Goal: Browse casually

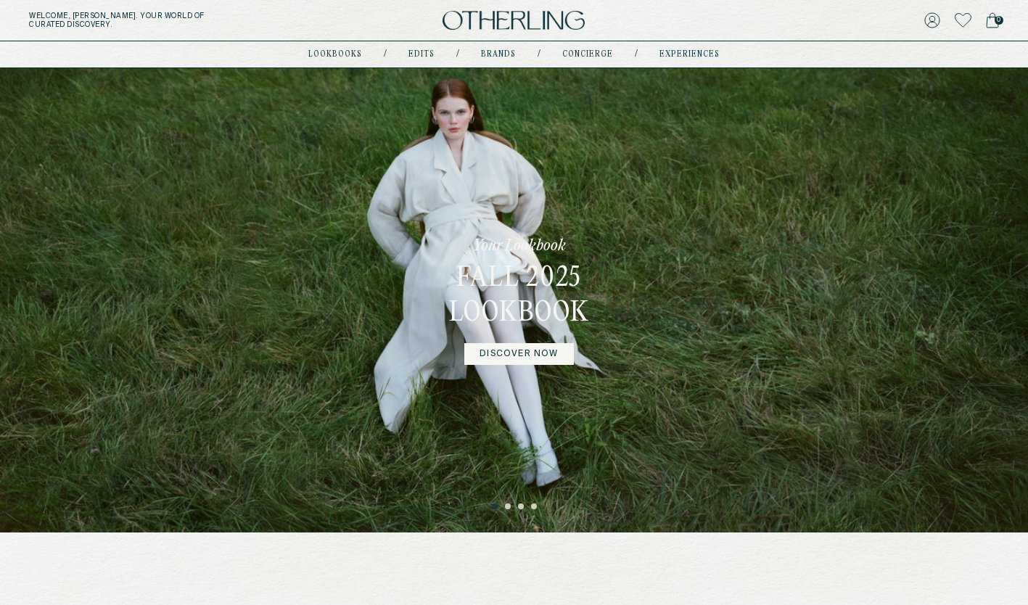
click at [520, 349] on link "DISCOVER NOW" at bounding box center [518, 354] width 109 height 22
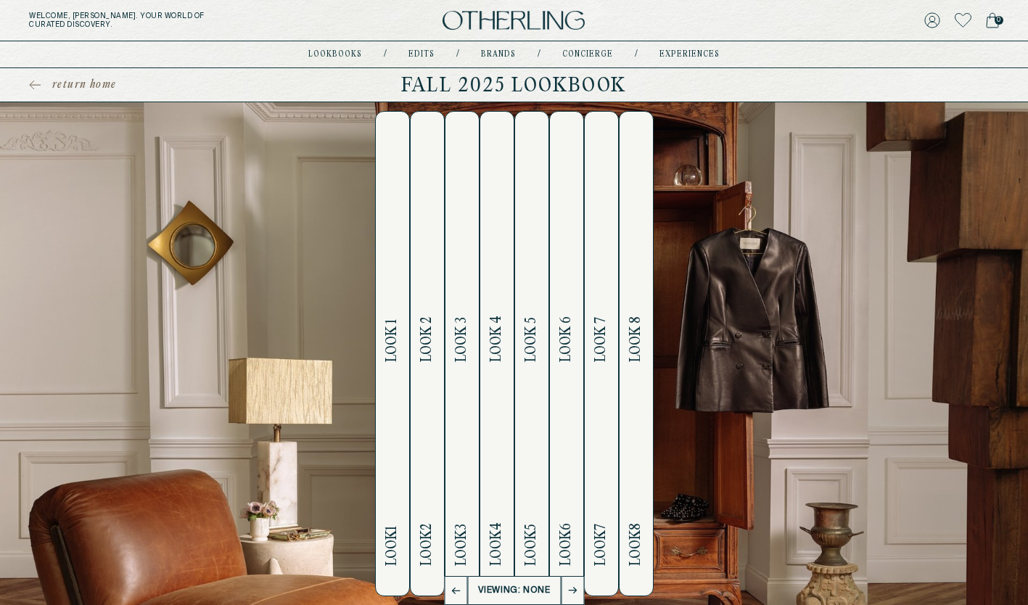
click at [391, 329] on span "Look 1" at bounding box center [392, 340] width 17 height 43
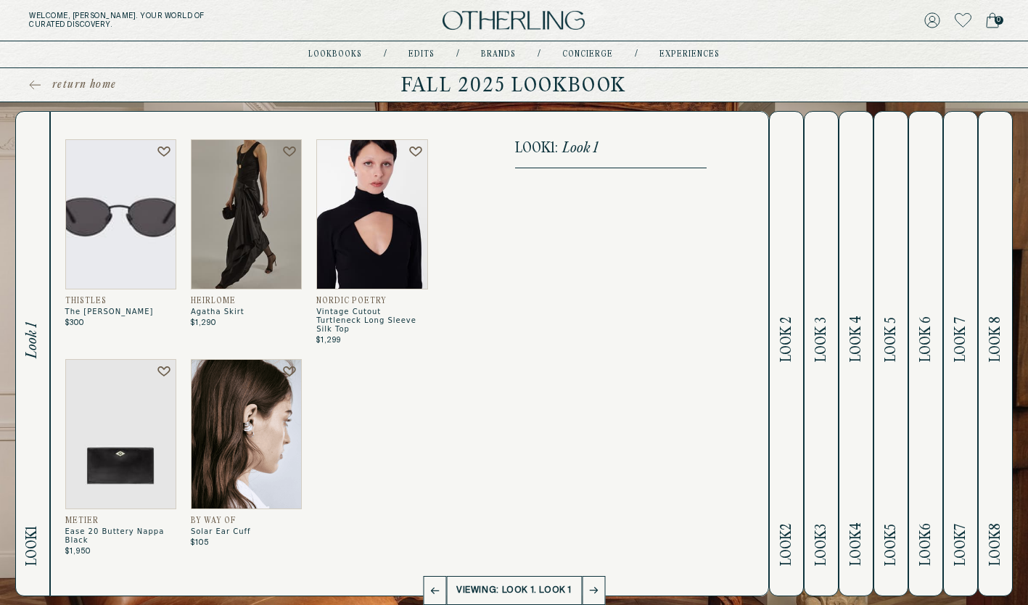
click at [788, 337] on span "Look 2" at bounding box center [787, 339] width 17 height 45
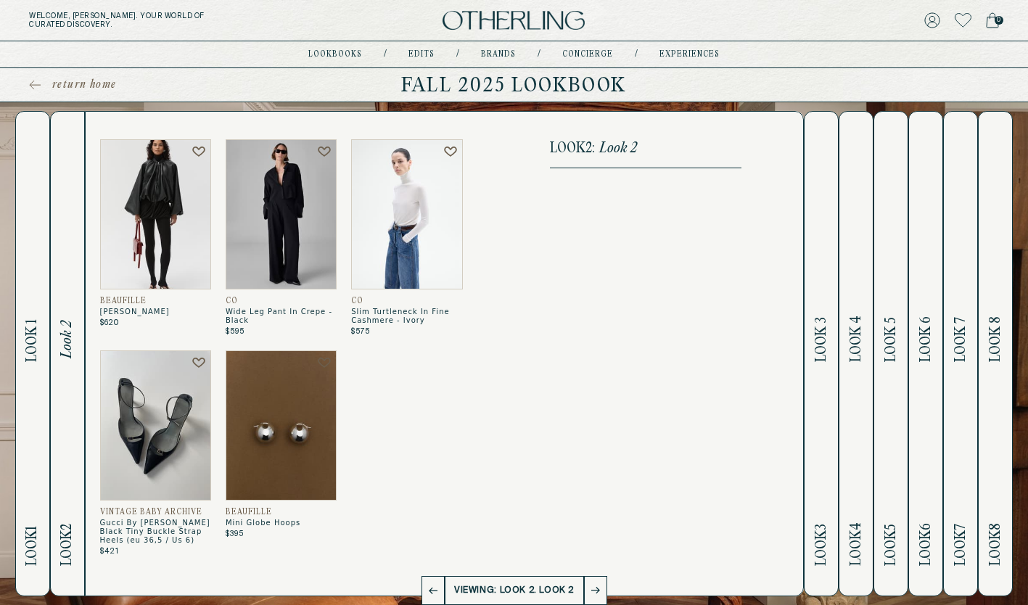
click at [821, 331] on span "Look 3" at bounding box center [821, 339] width 17 height 45
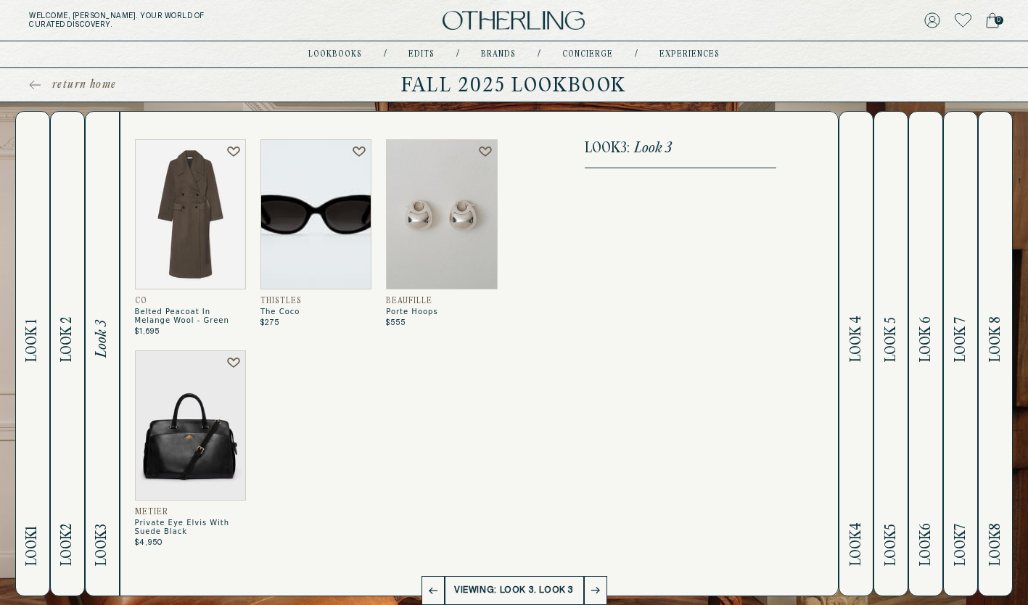
click at [861, 324] on span "Look 4" at bounding box center [856, 339] width 17 height 46
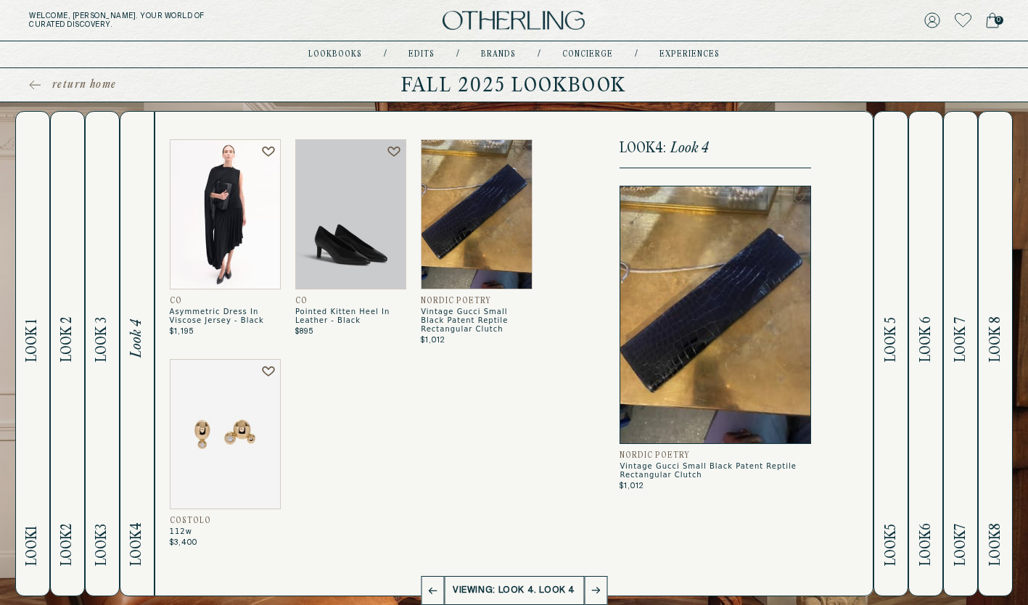
click at [887, 340] on span "Look 5" at bounding box center [891, 339] width 17 height 45
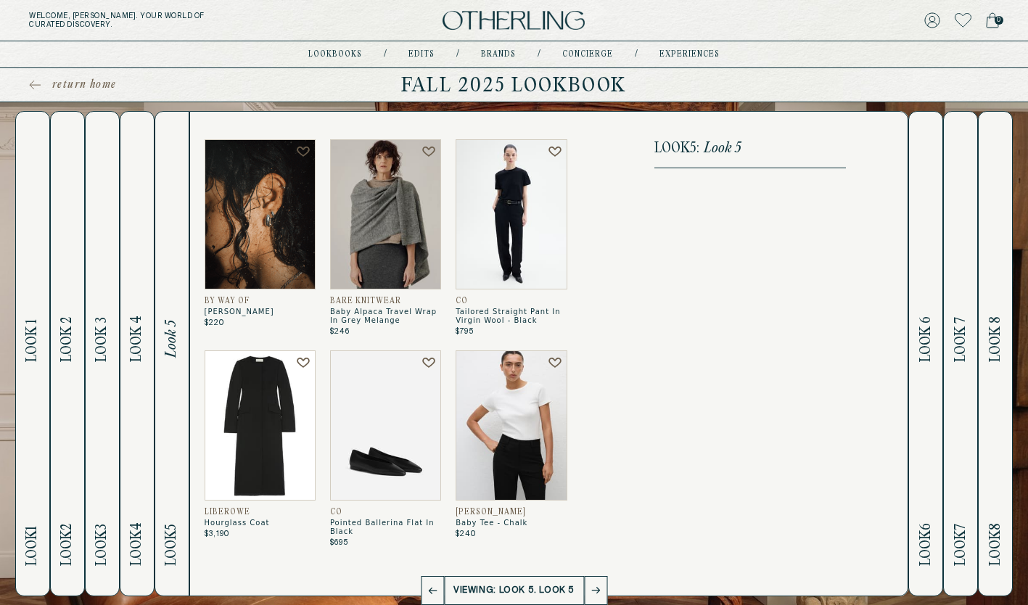
scroll to position [202, 0]
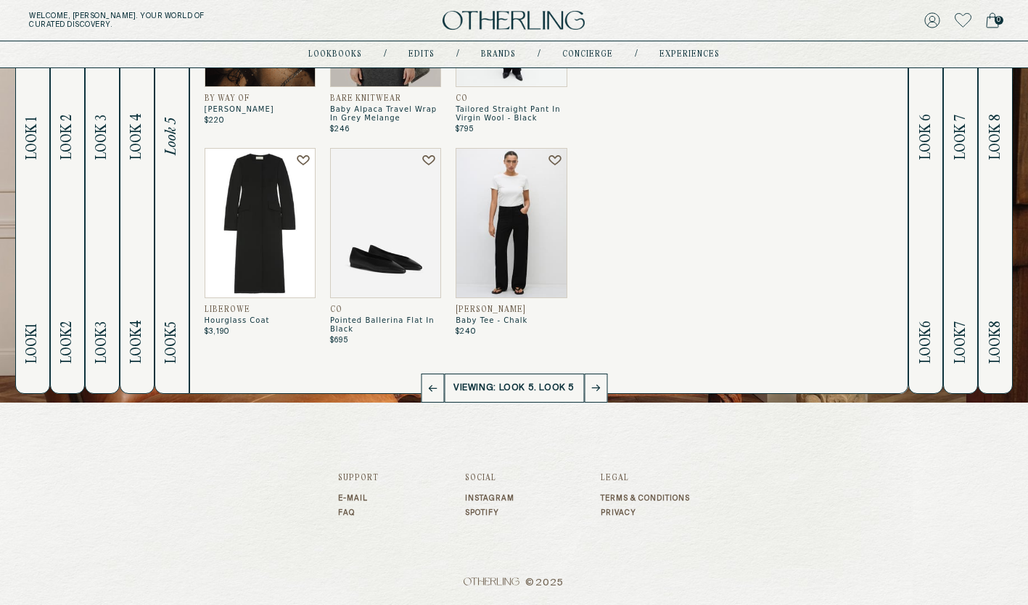
click at [491, 214] on img at bounding box center [511, 223] width 111 height 150
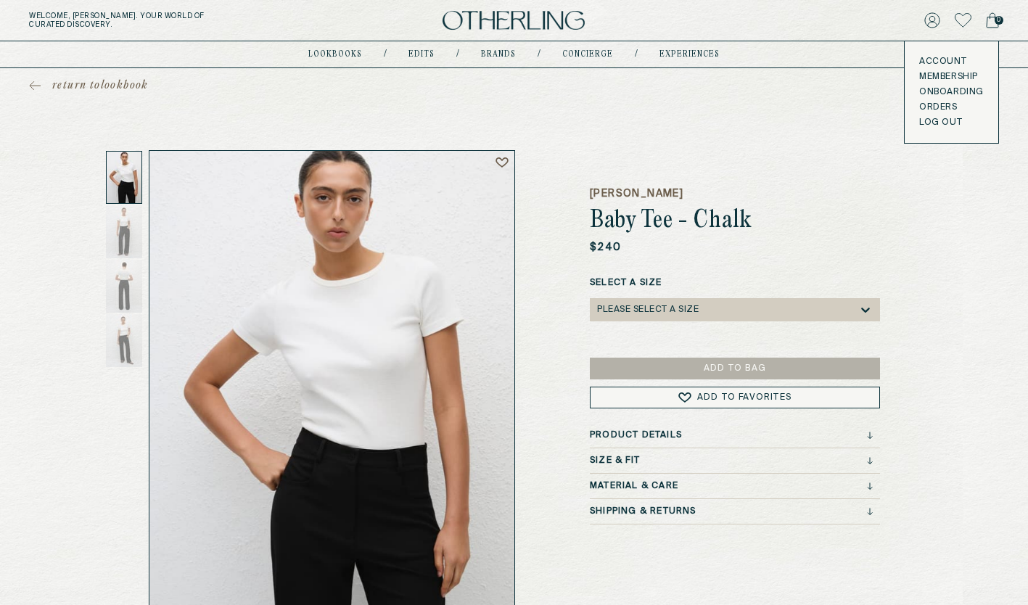
click at [933, 58] on link "Account" at bounding box center [951, 62] width 65 height 12
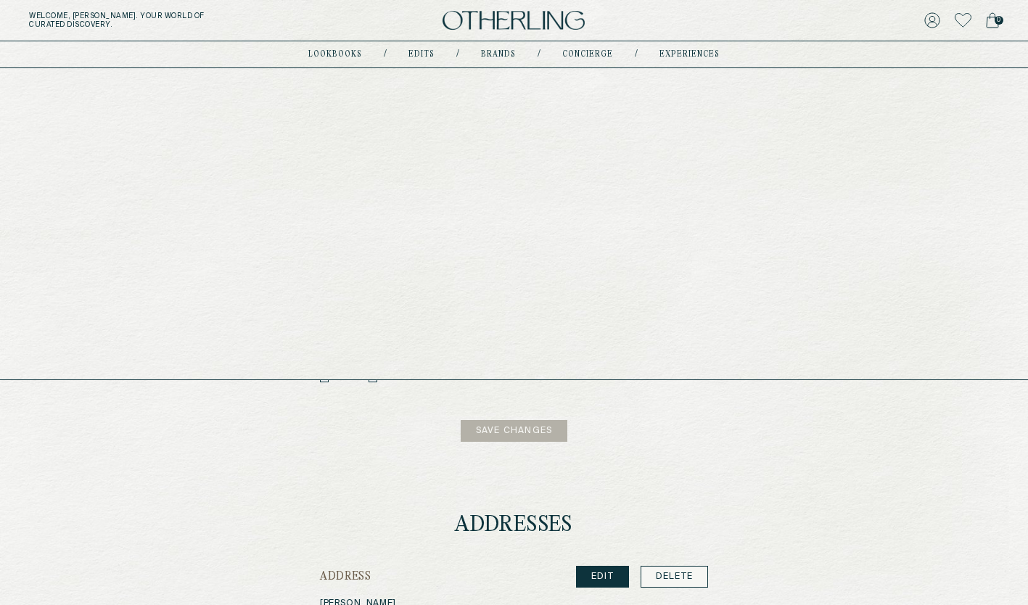
click at [342, 54] on link "lookbooks" at bounding box center [335, 54] width 54 height 7
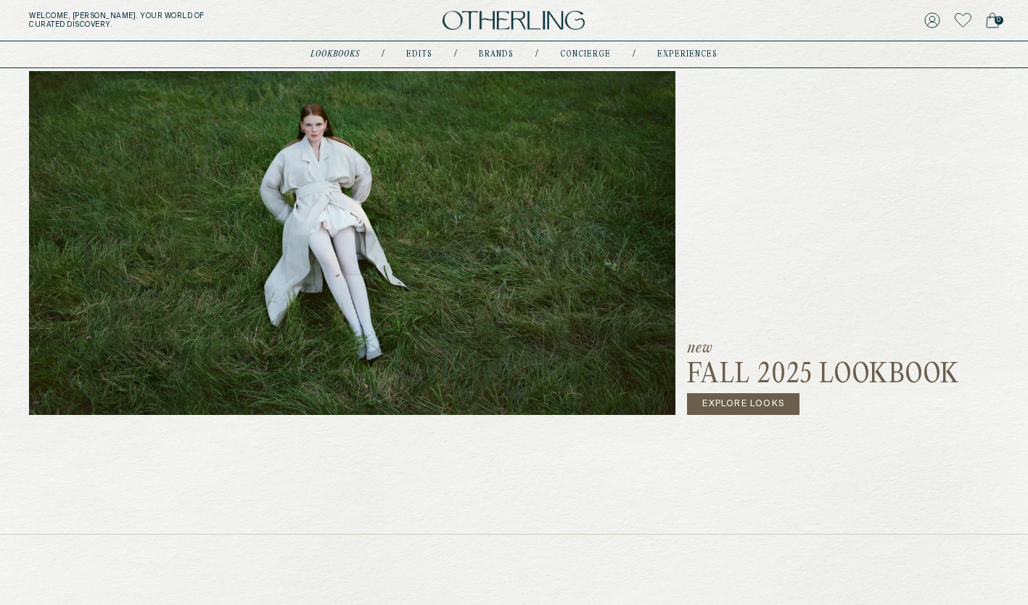
scroll to position [189, 0]
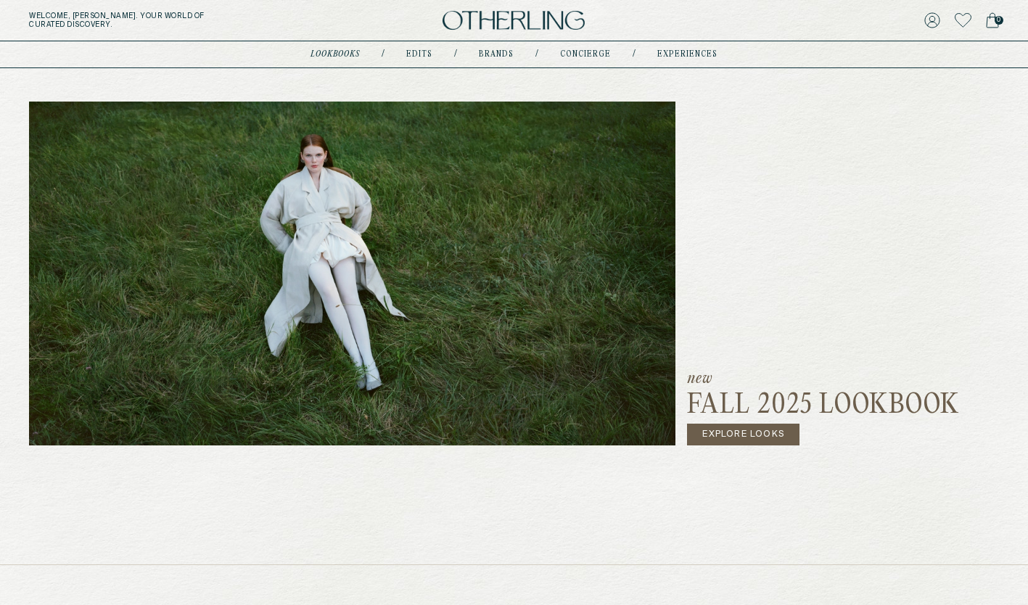
click at [762, 436] on link "Explore Looks" at bounding box center [743, 435] width 112 height 22
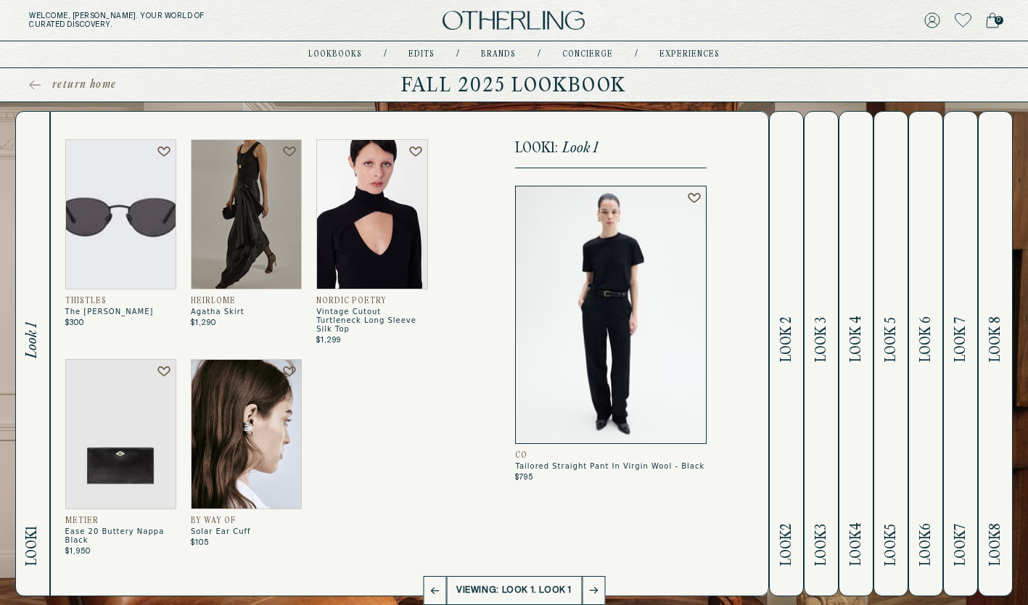
click at [34, 325] on span "Look 1" at bounding box center [32, 341] width 17 height 36
